Goal: Task Accomplishment & Management: Use online tool/utility

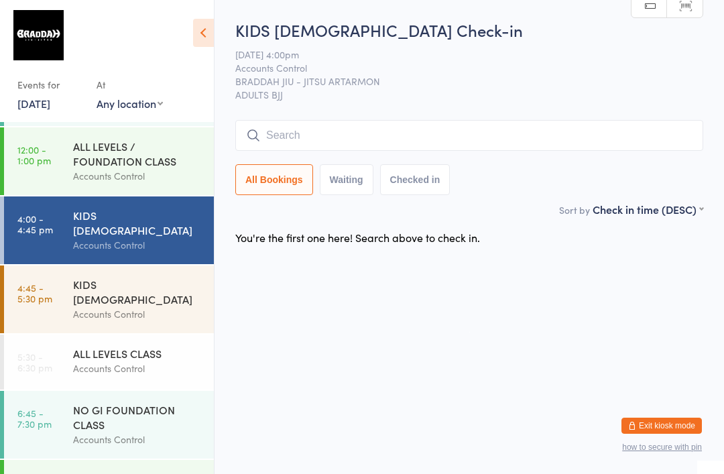
scroll to position [58, 0]
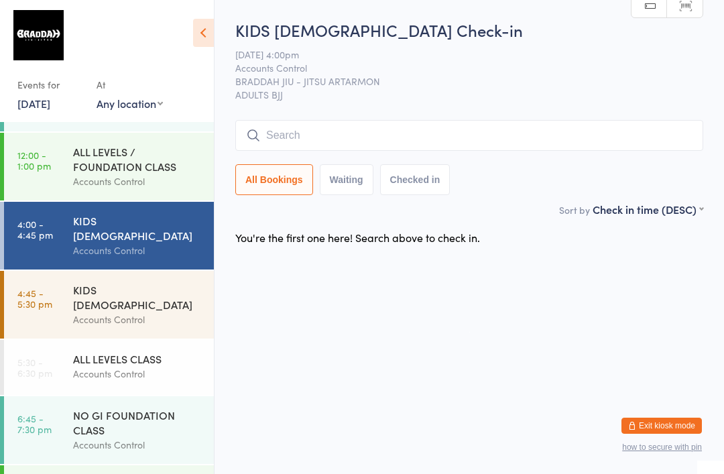
click at [50, 288] on time "4:45 - 5:30 pm" at bounding box center [34, 298] width 35 height 21
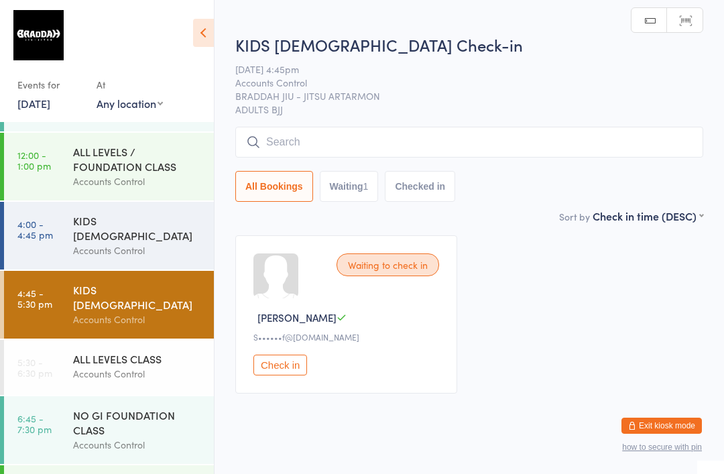
click at [609, 145] on input "search" at bounding box center [469, 142] width 468 height 31
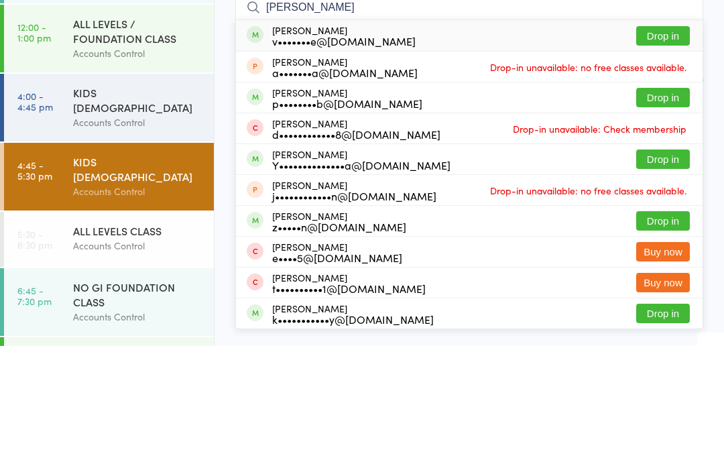
type input "[PERSON_NAME]"
click at [674, 216] on button "Drop in" at bounding box center [664, 225] width 54 height 19
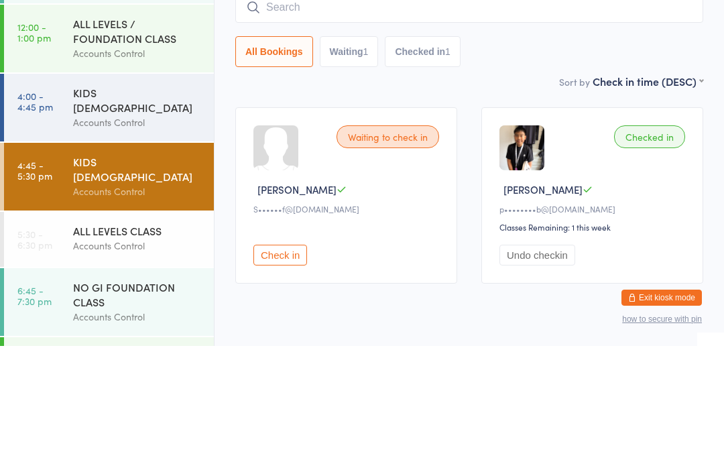
click at [626, 202] on select "First name (ASC) First name (DESC) Last name (ASC) Last name (DESC) Check in ti…" at bounding box center [648, 207] width 111 height 11
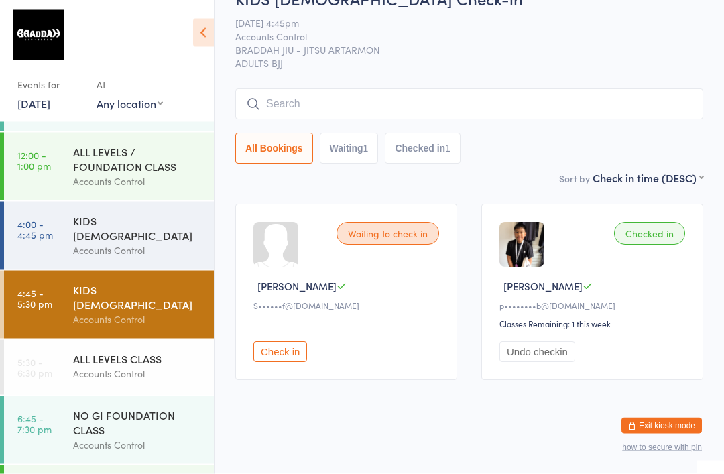
scroll to position [44, 0]
click at [286, 342] on button "Check in" at bounding box center [281, 352] width 54 height 21
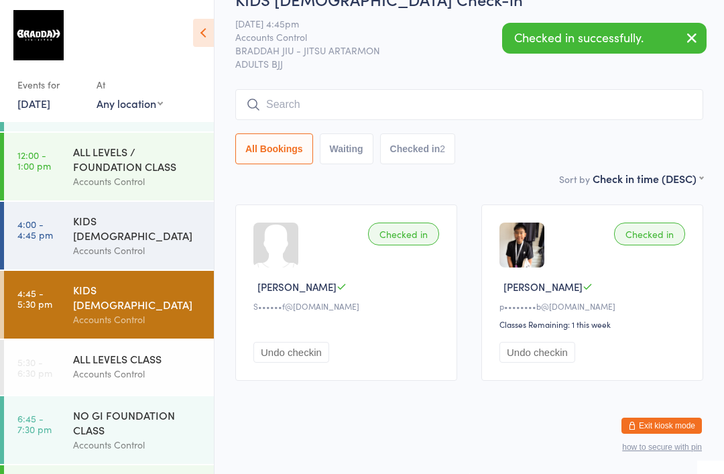
click at [429, 94] on input "search" at bounding box center [469, 104] width 468 height 31
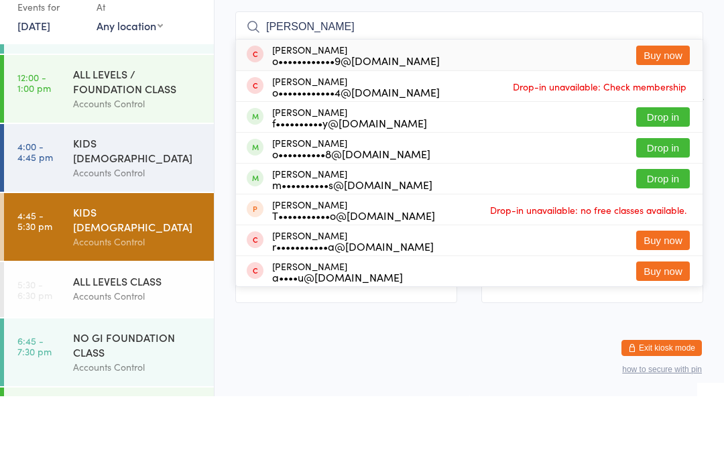
type input "[PERSON_NAME]"
click at [673, 247] on button "Drop in" at bounding box center [664, 256] width 54 height 19
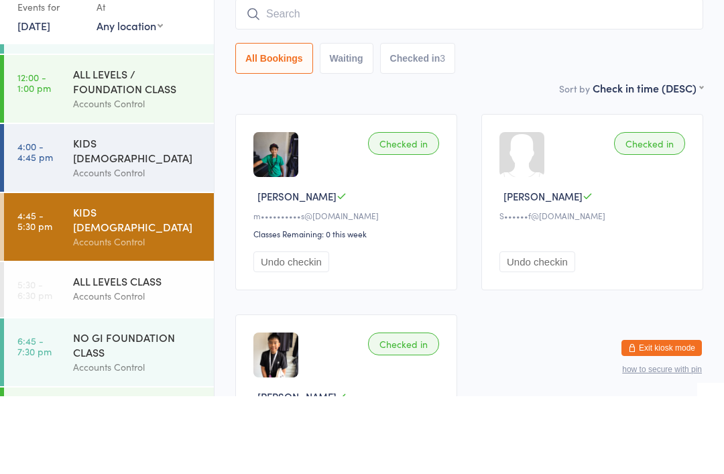
scroll to position [46, 0]
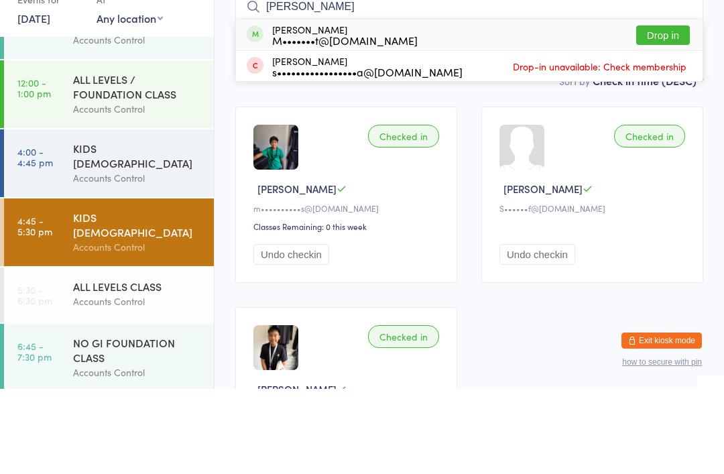
type input "[PERSON_NAME]"
click at [673, 111] on button "Drop in" at bounding box center [664, 120] width 54 height 19
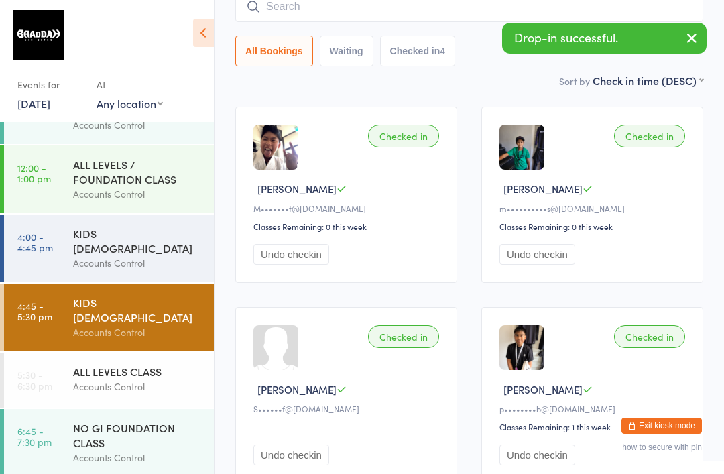
click at [476, 21] on input "search" at bounding box center [469, 6] width 468 height 31
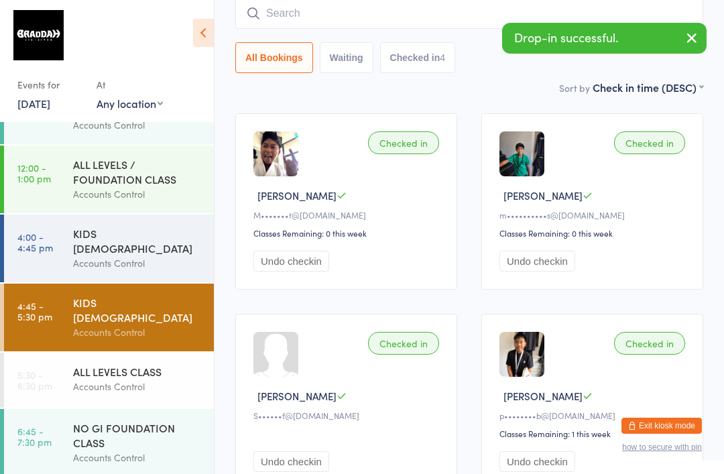
scroll to position [121, 0]
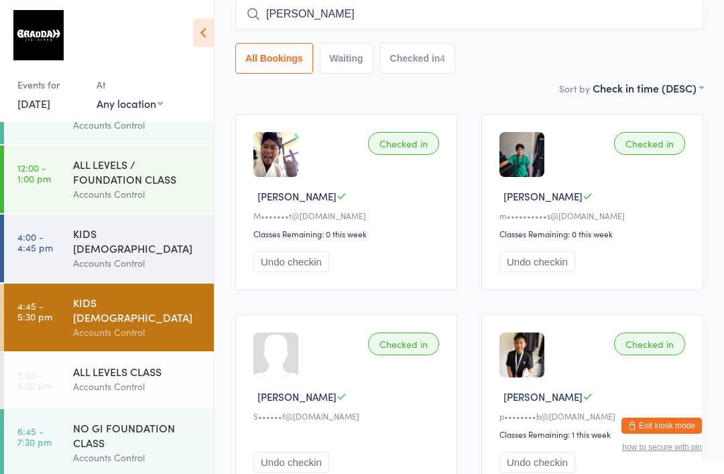
type input "[PERSON_NAME]"
click at [188, 144] on div "NO GI FOUNDATION CLASS Accounts Control" at bounding box center [143, 110] width 141 height 68
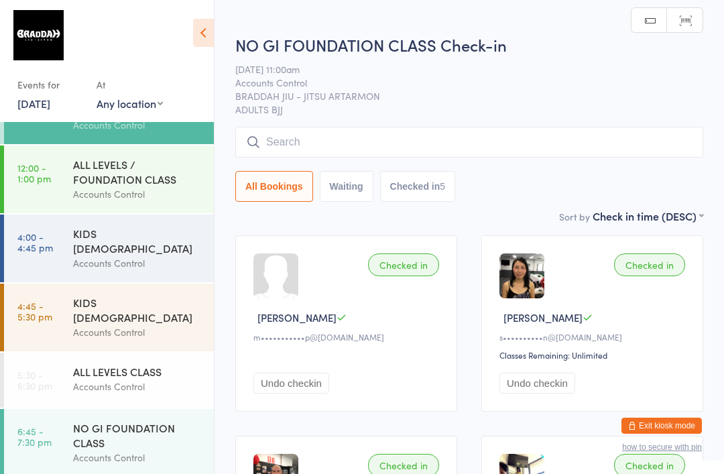
click at [170, 256] on div "Accounts Control" at bounding box center [137, 263] width 129 height 15
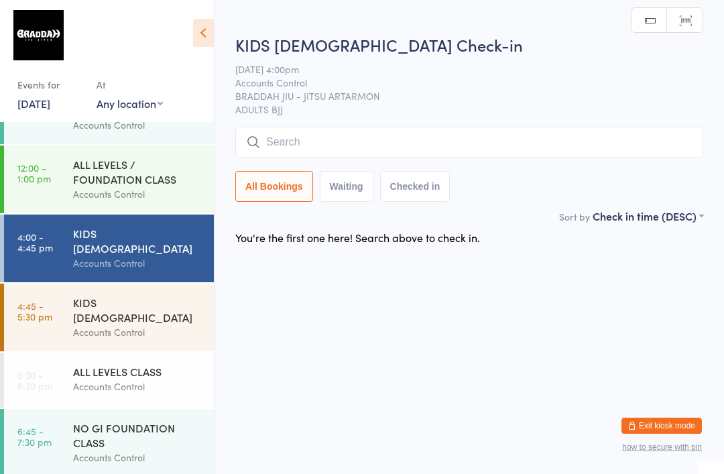
click at [423, 138] on input "search" at bounding box center [469, 142] width 468 height 31
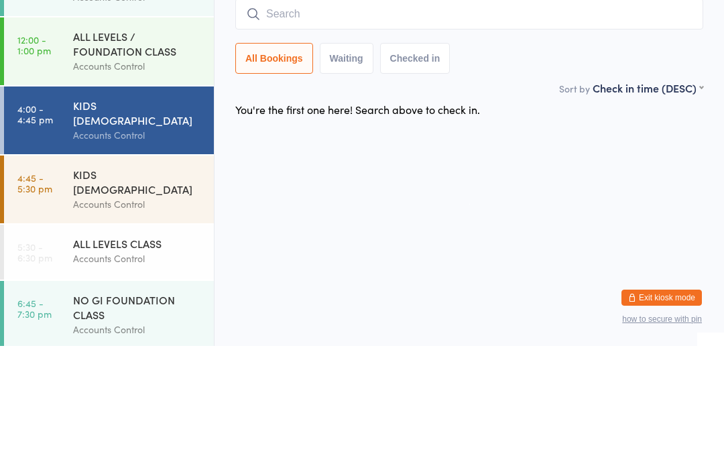
type input "N"
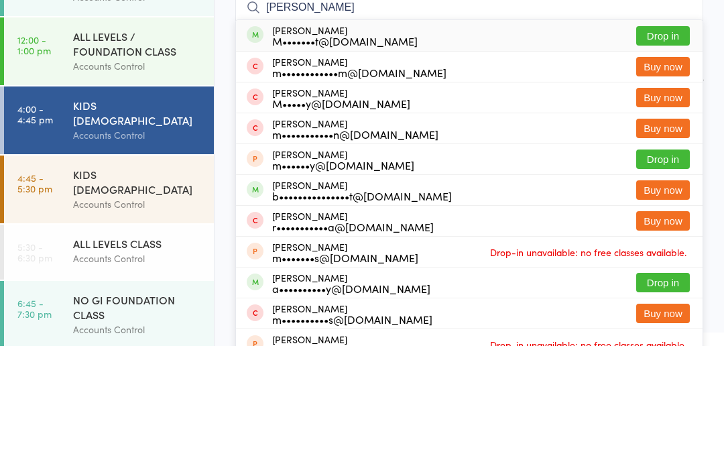
type input "[PERSON_NAME]"
click at [672, 154] on button "Drop in" at bounding box center [664, 163] width 54 height 19
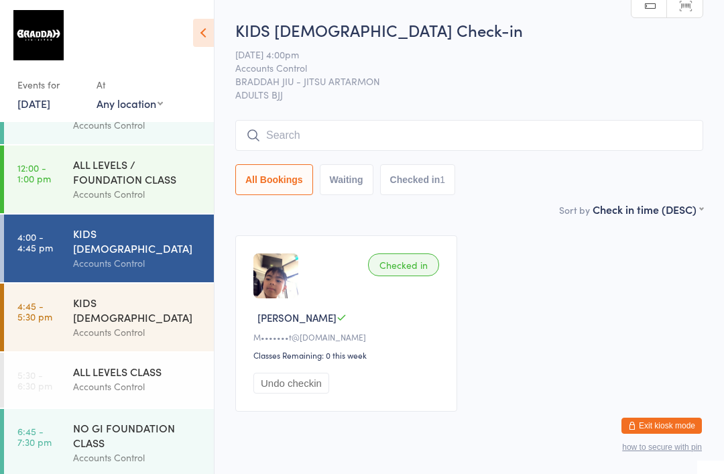
click at [510, 118] on div "KIDS [DEMOGRAPHIC_DATA] Check-in [DATE] 4:00pm Accounts Control BRADDAH JIU - J…" at bounding box center [469, 110] width 468 height 183
click at [315, 138] on input "search" at bounding box center [469, 135] width 468 height 31
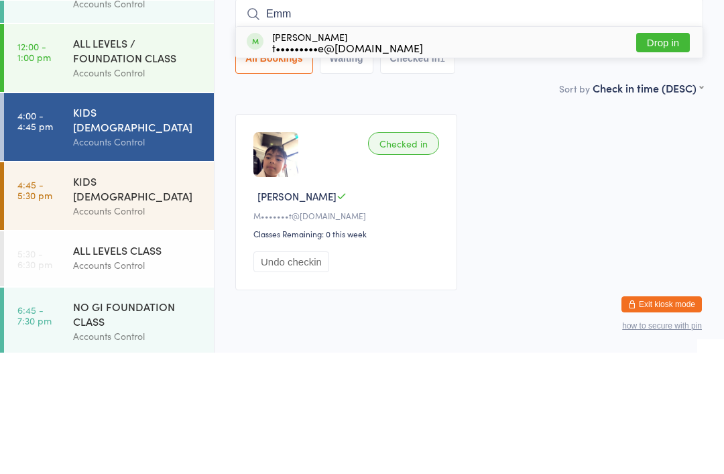
type input "Emm"
click at [661, 154] on button "Drop in" at bounding box center [664, 163] width 54 height 19
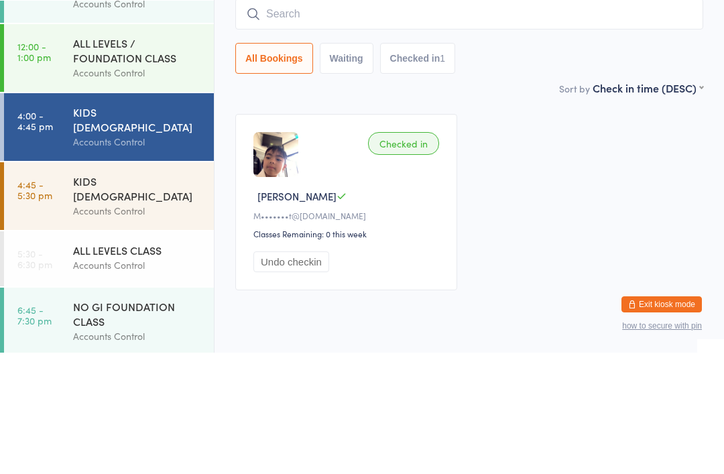
scroll to position [46, 0]
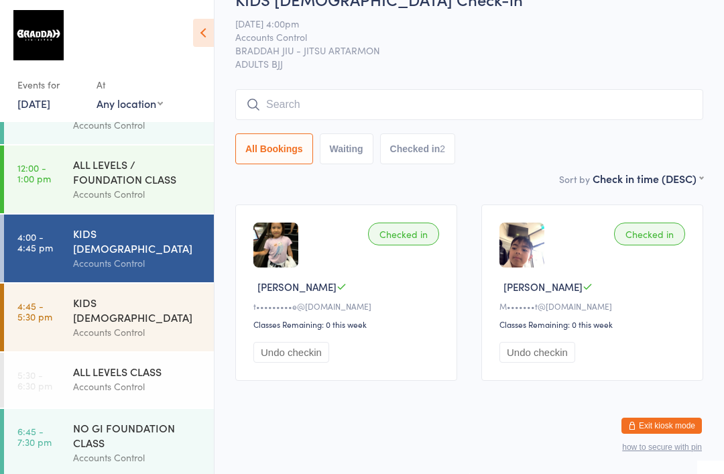
click at [583, 105] on input "search" at bounding box center [469, 104] width 468 height 31
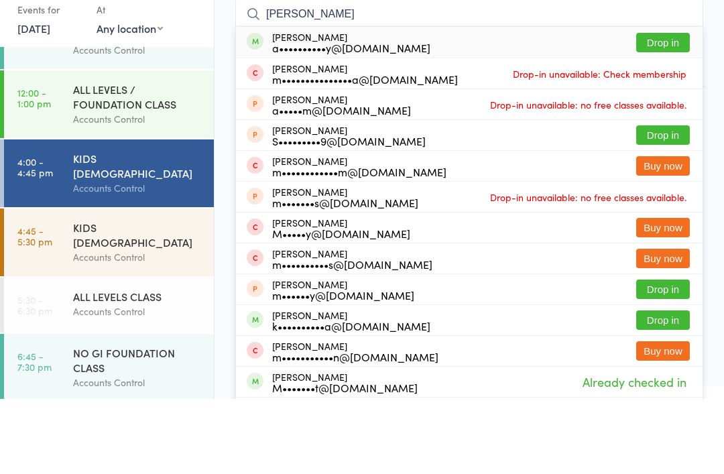
type input "[PERSON_NAME]"
click at [645, 108] on button "Drop in" at bounding box center [664, 117] width 54 height 19
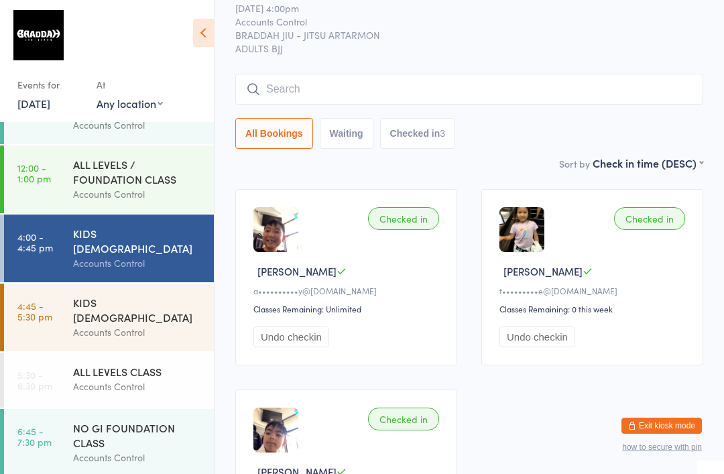
click at [283, 80] on input "search" at bounding box center [469, 89] width 468 height 31
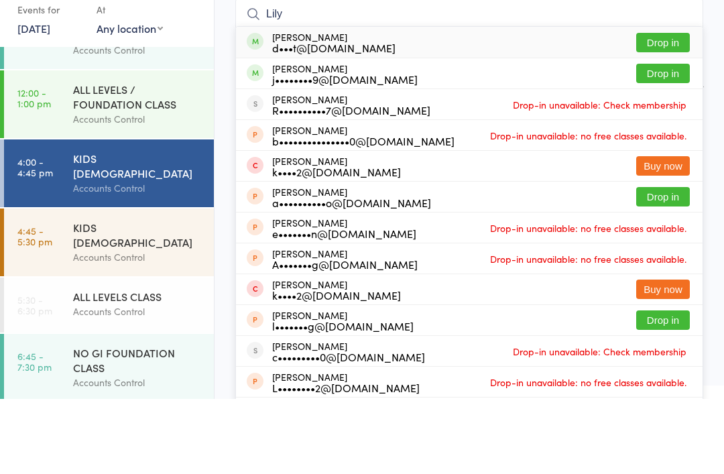
type input "Lily"
click at [677, 108] on button "Drop in" at bounding box center [664, 117] width 54 height 19
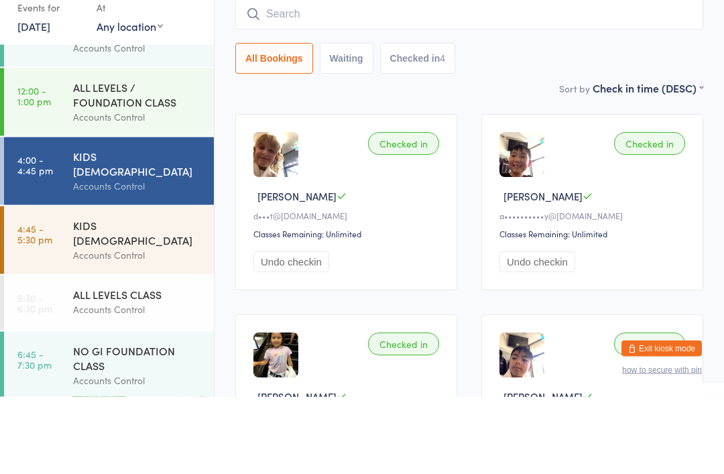
scroll to position [0, 0]
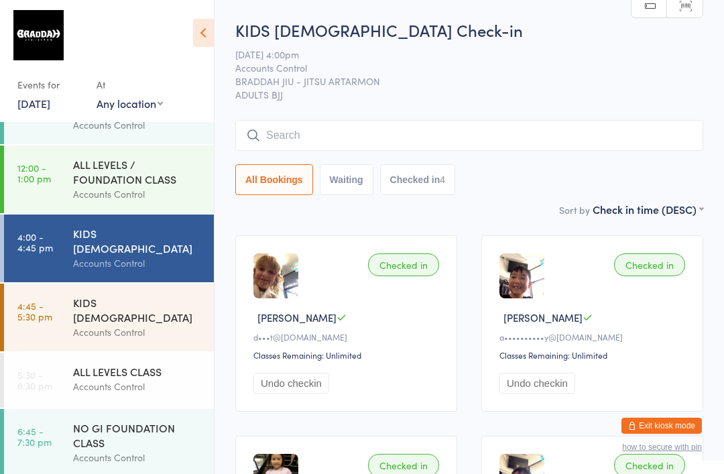
click at [533, 123] on input "search" at bounding box center [469, 135] width 468 height 31
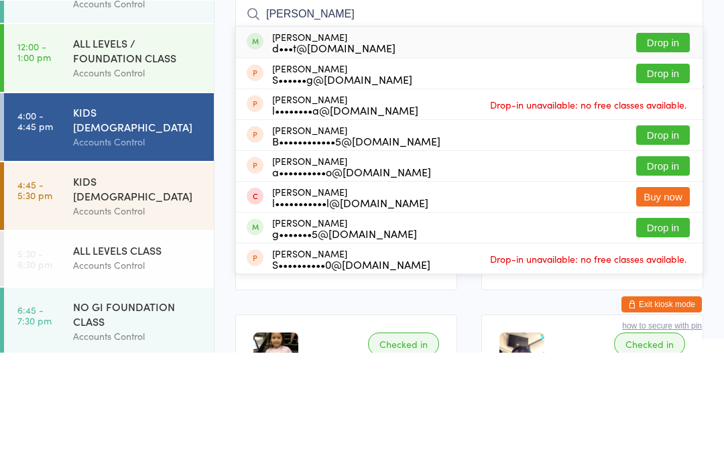
type input "[PERSON_NAME]"
click at [649, 148] on div "[PERSON_NAME] d•••t@[DOMAIN_NAME] Drop in" at bounding box center [469, 163] width 467 height 31
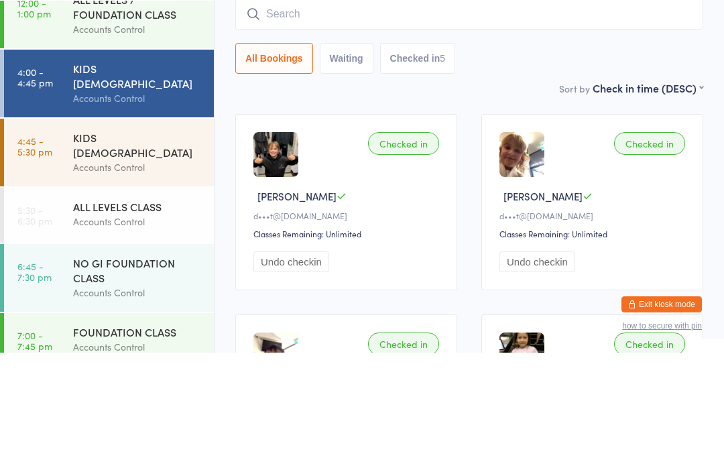
scroll to position [89, 0]
click at [169, 241] on div "KIDS [DEMOGRAPHIC_DATA] Accounts Control" at bounding box center [143, 275] width 141 height 68
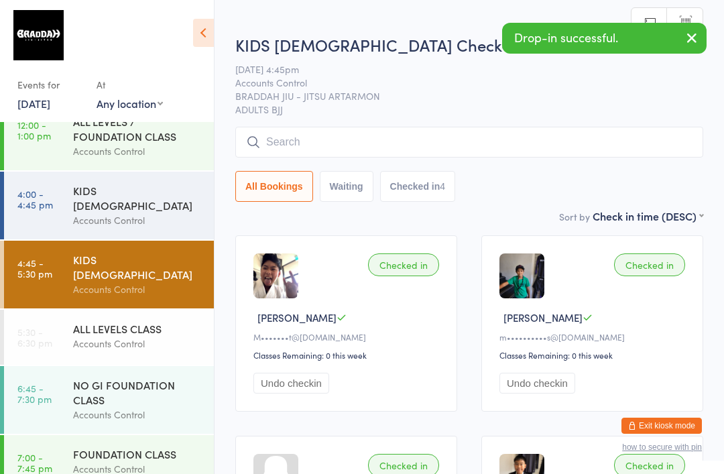
click at [393, 131] on input "search" at bounding box center [469, 142] width 468 height 31
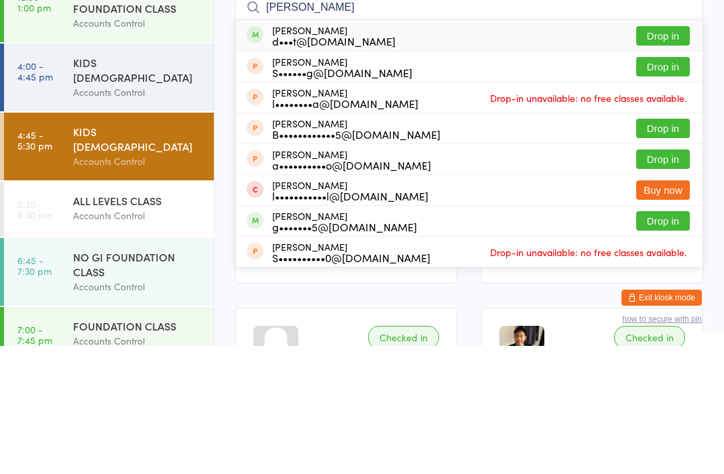
type input "[PERSON_NAME]"
click at [671, 154] on button "Drop in" at bounding box center [664, 163] width 54 height 19
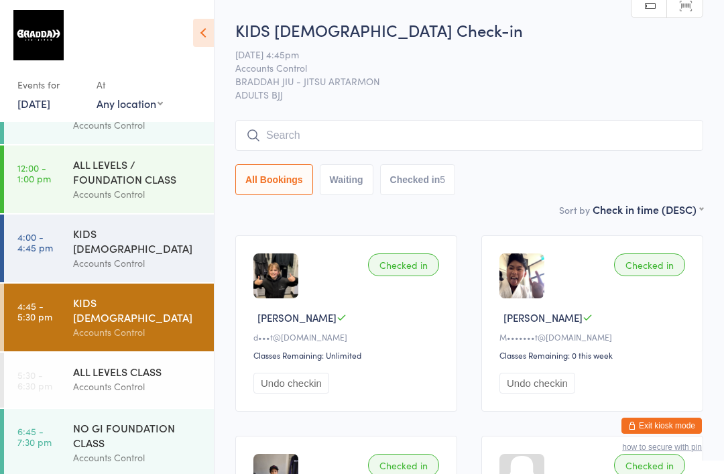
click at [160, 245] on div "KIDS [DEMOGRAPHIC_DATA]" at bounding box center [137, 241] width 129 height 30
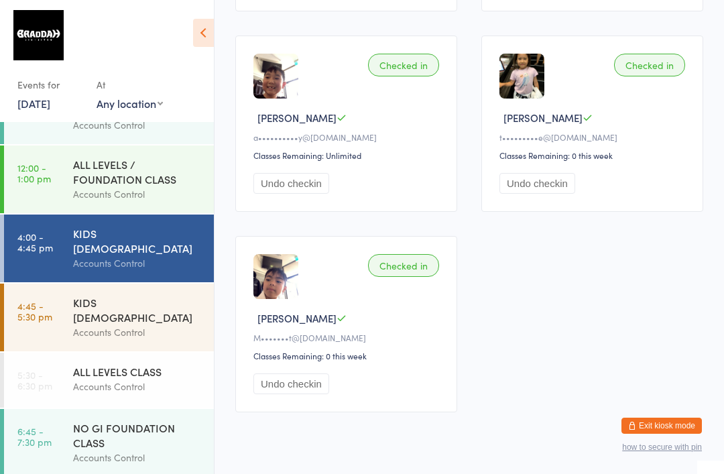
scroll to position [410, 0]
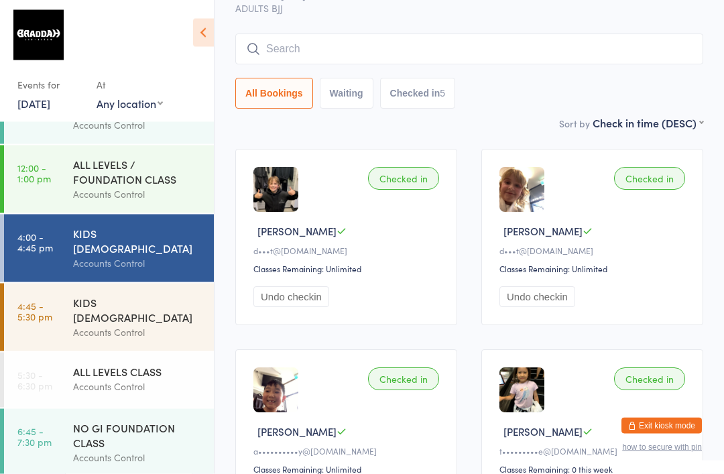
click at [551, 64] on input "search" at bounding box center [469, 49] width 468 height 31
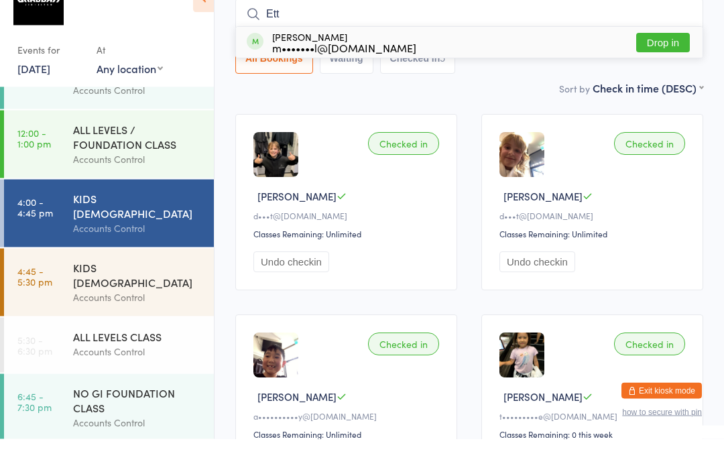
type input "Ett"
click at [672, 68] on button "Drop in" at bounding box center [664, 77] width 54 height 19
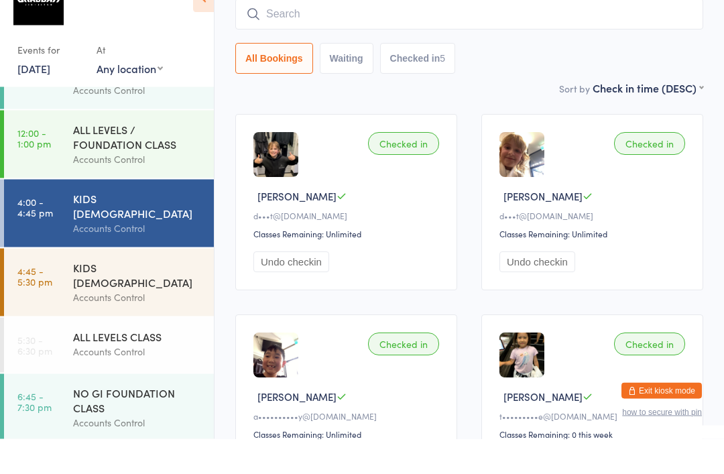
scroll to position [121, 0]
